Goal: Information Seeking & Learning: Stay updated

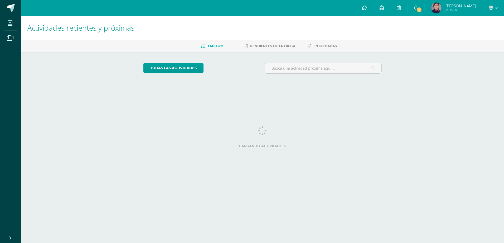
click at [418, 6] on icon at bounding box center [416, 7] width 4 height 5
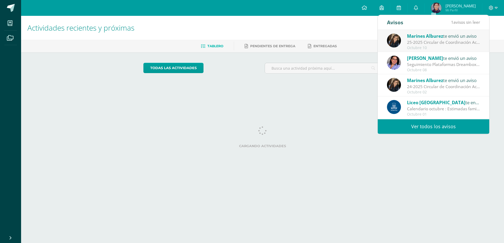
click at [434, 47] on div "Octubre 10" at bounding box center [443, 48] width 73 height 4
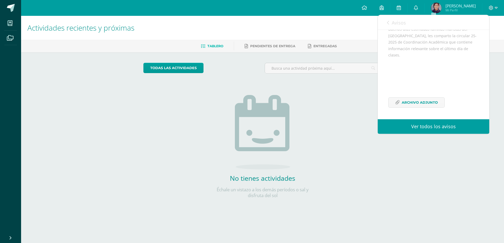
scroll to position [64, 0]
click at [418, 105] on span "Archivo Adjunto" at bounding box center [419, 102] width 36 height 10
click at [424, 104] on span "Archivo Adjunto" at bounding box center [419, 102] width 36 height 10
click at [441, 129] on link "Ver todos los avisos" at bounding box center [432, 126] width 111 height 14
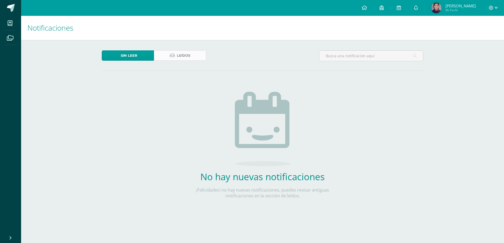
click at [183, 58] on span "Leídos" at bounding box center [183, 56] width 13 height 10
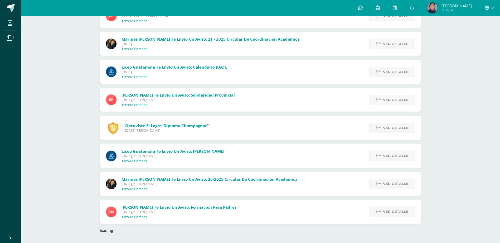
scroll to position [413, 0]
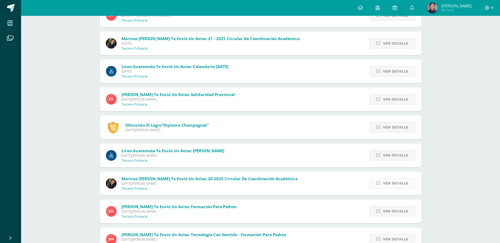
click at [400, 184] on span "Ver detalle" at bounding box center [395, 183] width 25 height 10
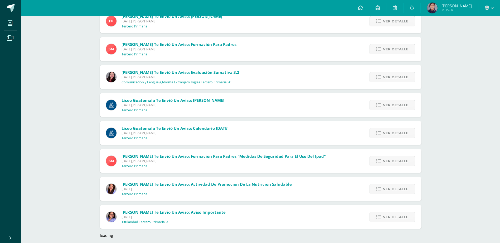
scroll to position [726, 0]
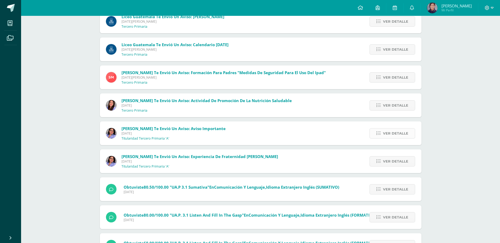
click at [403, 133] on span "Ver detalle" at bounding box center [395, 133] width 25 height 10
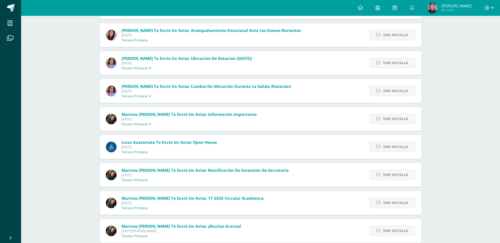
scroll to position [1450, 0]
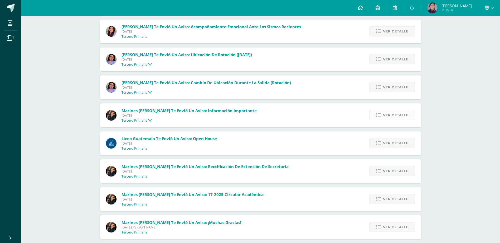
click at [389, 116] on span "Ver detalle" at bounding box center [395, 115] width 25 height 10
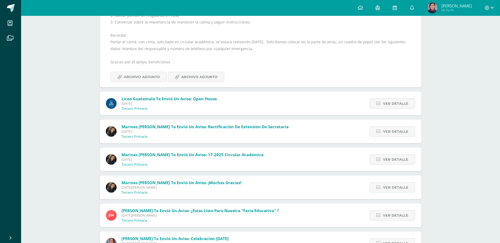
scroll to position [1494, 0]
click at [410, 108] on link "Ver detalle" at bounding box center [392, 103] width 46 height 10
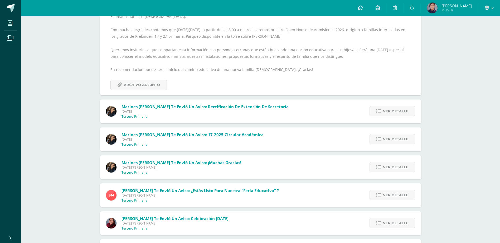
scroll to position [1476, 0]
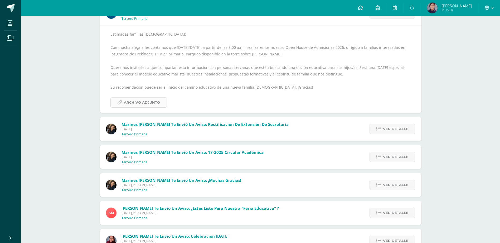
click at [143, 103] on span "Archivo Adjunto" at bounding box center [142, 102] width 36 height 10
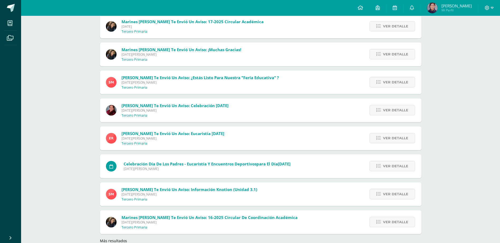
scroll to position [1617, 0]
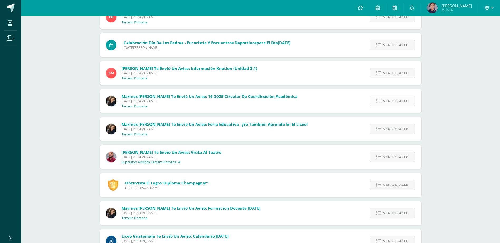
click at [395, 104] on span "Ver detalle" at bounding box center [395, 101] width 25 height 10
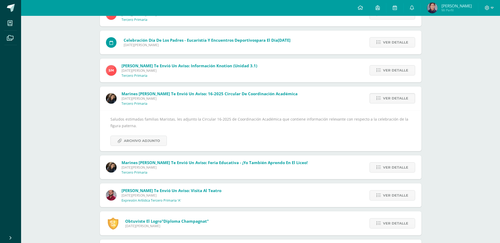
scroll to position [1640, 0]
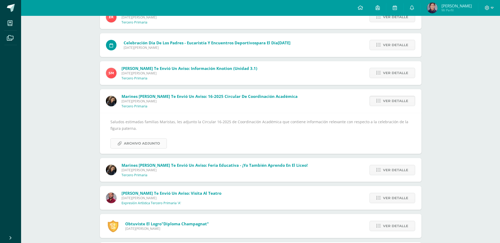
click at [145, 143] on span "Archivo Adjunto" at bounding box center [142, 143] width 36 height 10
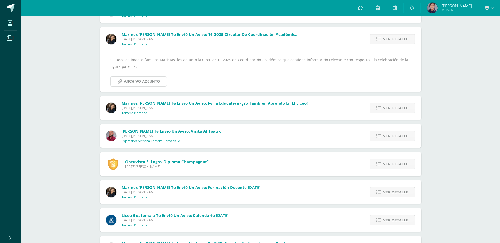
scroll to position [1717, 0]
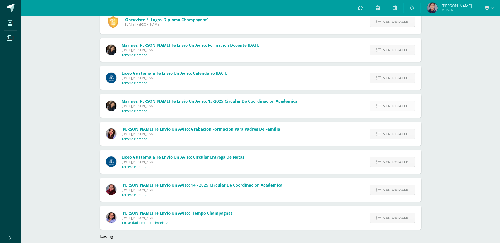
click at [393, 106] on span "Ver detalle" at bounding box center [395, 106] width 25 height 10
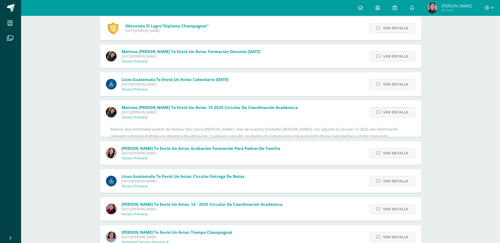
scroll to position [1803, 0]
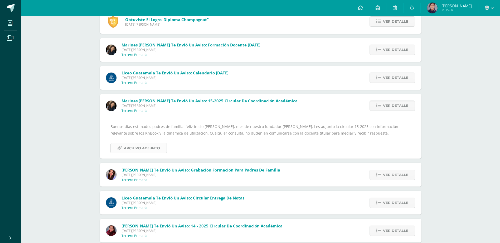
click at [152, 148] on span "Archivo Adjunto" at bounding box center [142, 148] width 36 height 10
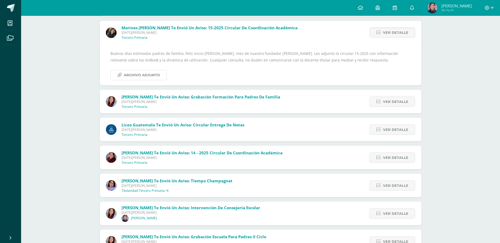
scroll to position [1884, 0]
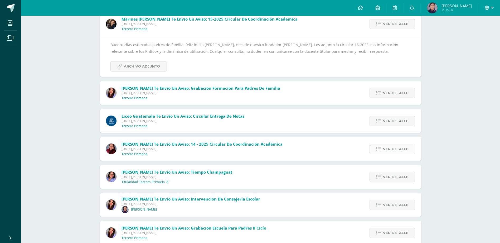
click at [393, 152] on span "Ver detalle" at bounding box center [395, 149] width 25 height 10
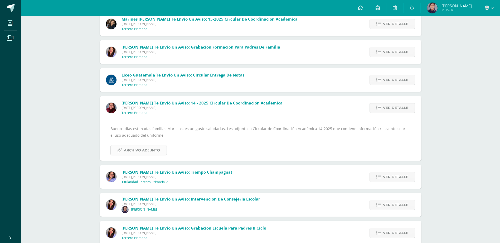
click at [146, 145] on span "Archivo Adjunto" at bounding box center [142, 150] width 36 height 10
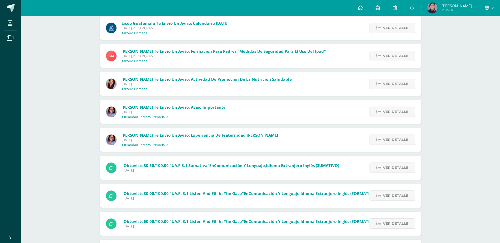
scroll to position [706, 0]
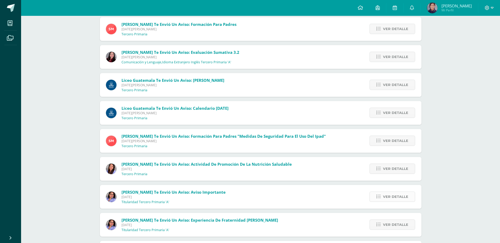
click at [407, 194] on link "Ver detalle" at bounding box center [392, 196] width 46 height 10
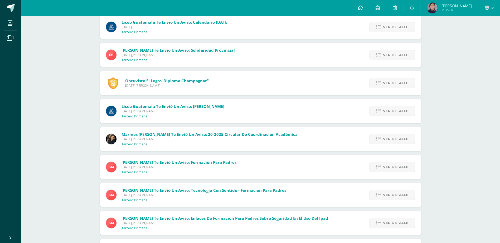
scroll to position [456, 0]
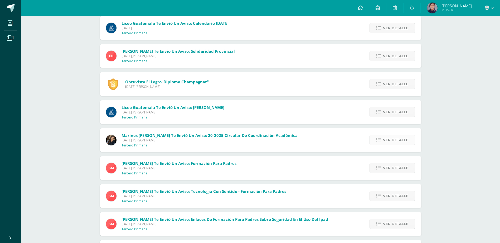
click at [402, 136] on span "Ver detalle" at bounding box center [395, 140] width 25 height 10
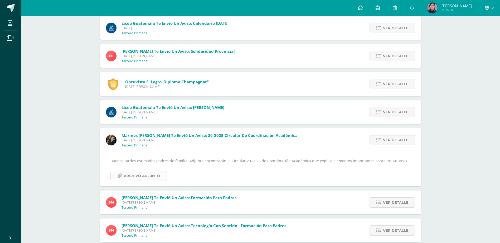
click at [145, 171] on span "Archivo Adjunto" at bounding box center [142, 176] width 36 height 10
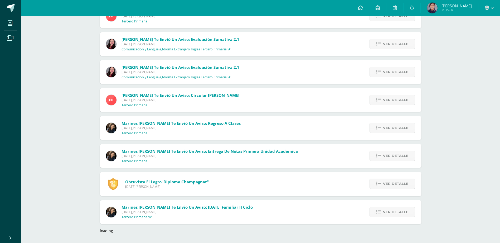
scroll to position [2681, 0]
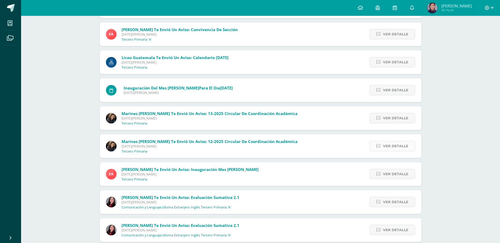
click at [393, 145] on span "Ver detalle" at bounding box center [395, 146] width 25 height 10
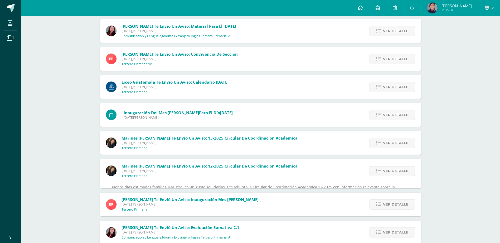
scroll to position [2488, 0]
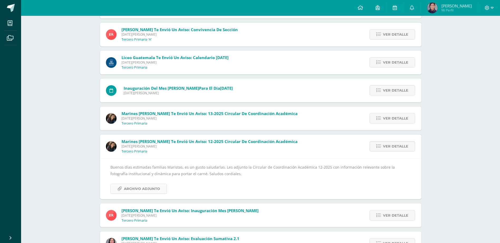
click at [159, 191] on span "Archivo Adjunto" at bounding box center [142, 189] width 36 height 10
click at [401, 119] on span "Ver detalle" at bounding box center [395, 118] width 25 height 10
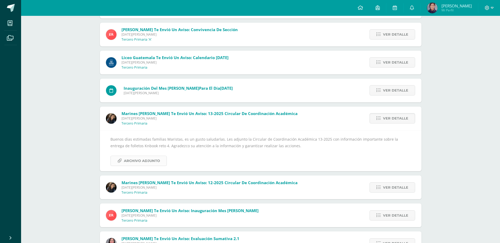
click at [141, 160] on span "Archivo Adjunto" at bounding box center [142, 161] width 36 height 10
